Goal: Communication & Community: Connect with others

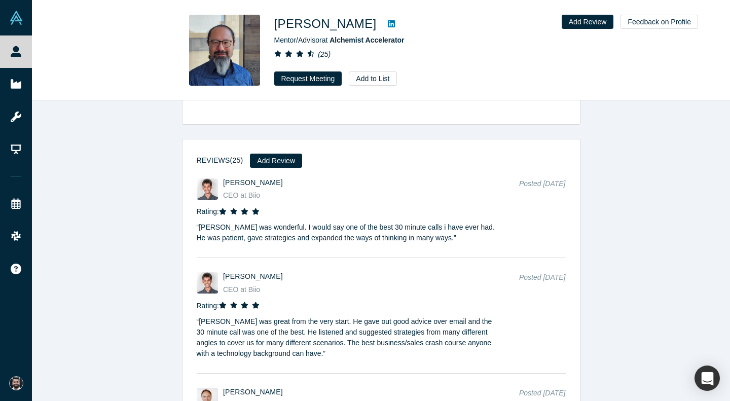
scroll to position [1498, 0]
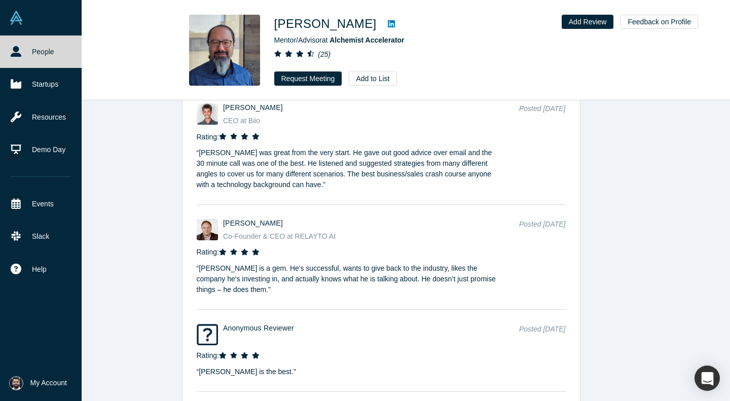
click at [19, 34] on link at bounding box center [41, 17] width 82 height 35
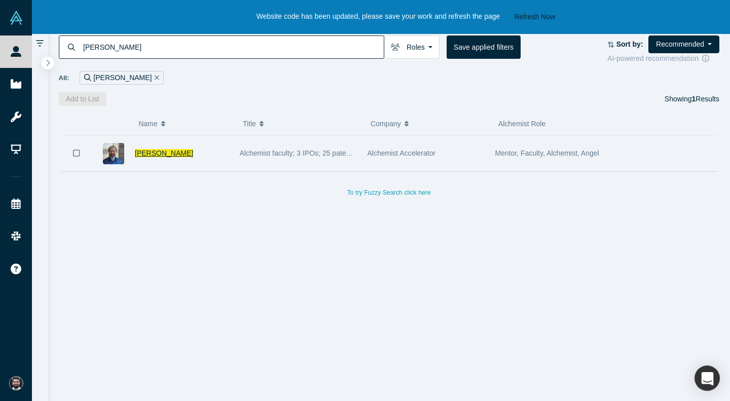
click at [151, 152] on span "Adam Sah" at bounding box center [164, 153] width 58 height 8
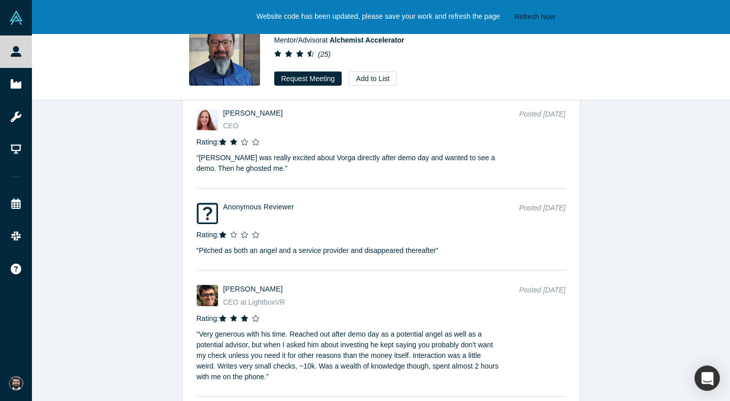
scroll to position [3508, 0]
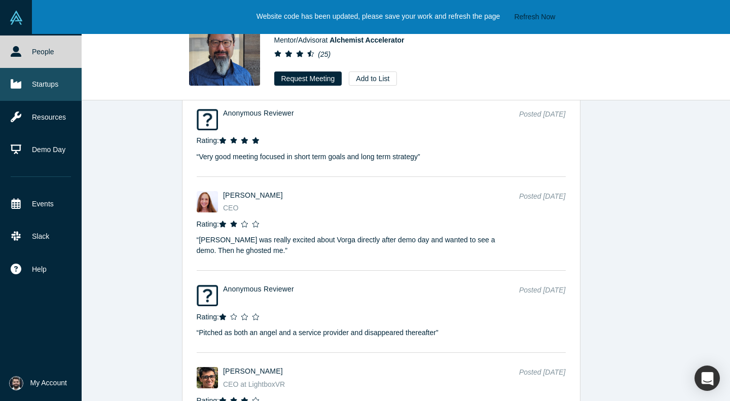
click at [5, 85] on link "Startups" at bounding box center [41, 84] width 82 height 32
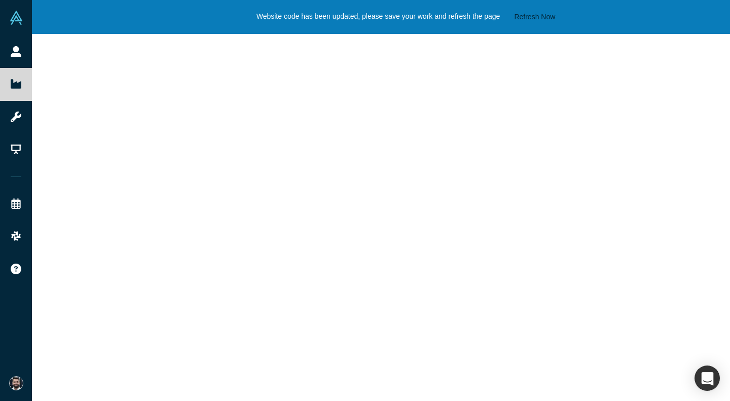
click at [540, 20] on button "Refresh Now" at bounding box center [534, 17] width 48 height 13
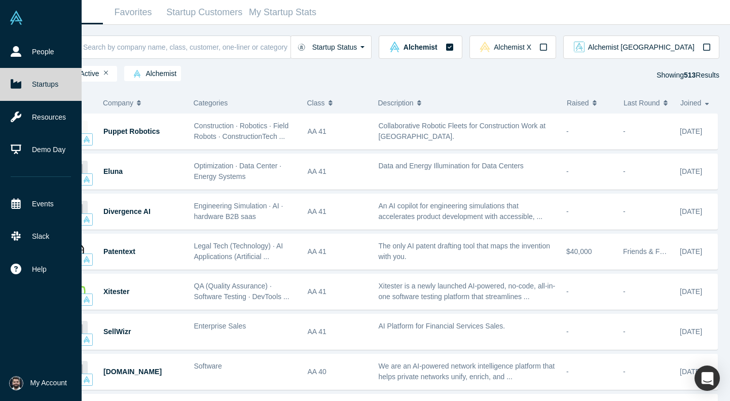
click at [14, 20] on img at bounding box center [16, 18] width 14 height 14
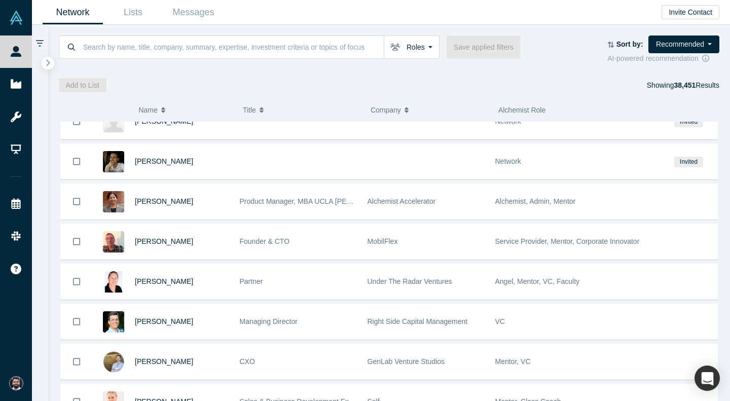
scroll to position [769, 0]
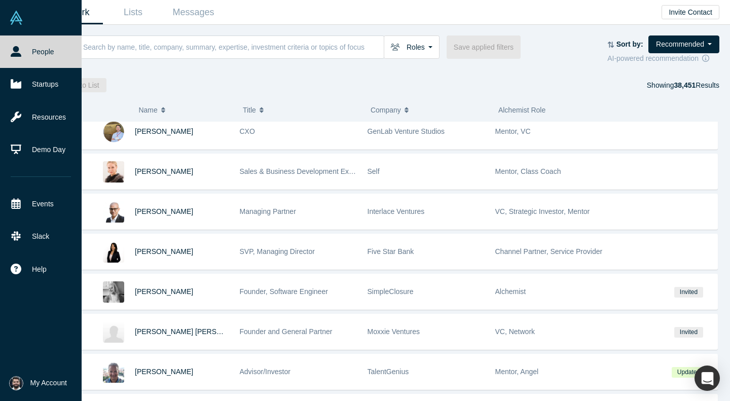
click at [11, 22] on img at bounding box center [16, 18] width 14 height 14
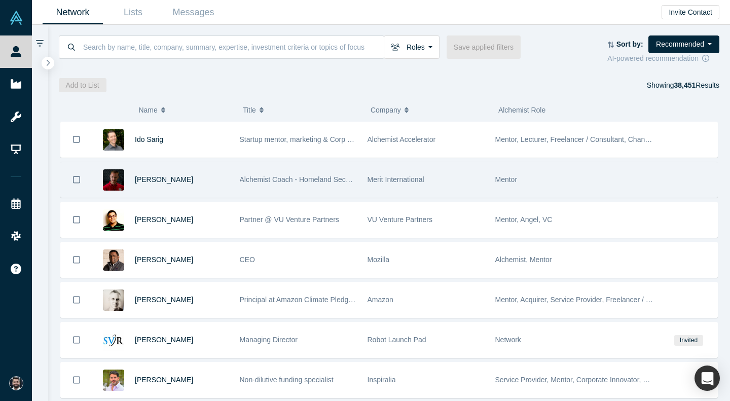
scroll to position [100, 0]
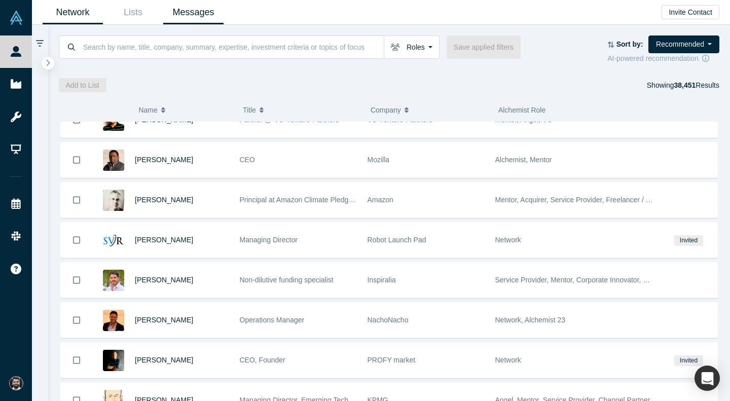
click at [196, 15] on link "Messages" at bounding box center [193, 13] width 60 height 24
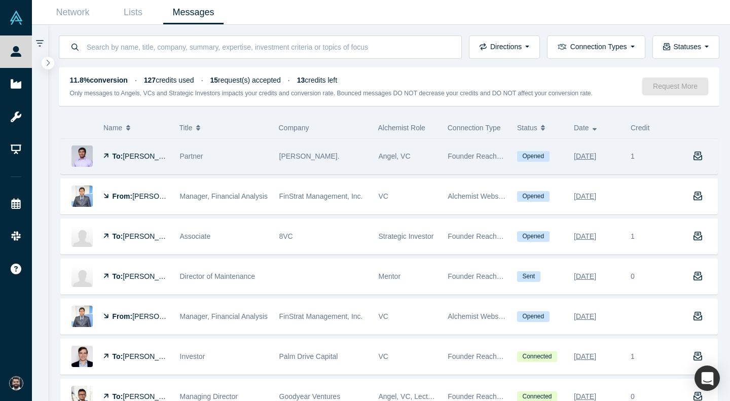
scroll to position [113, 0]
